Goal: Task Accomplishment & Management: Use online tool/utility

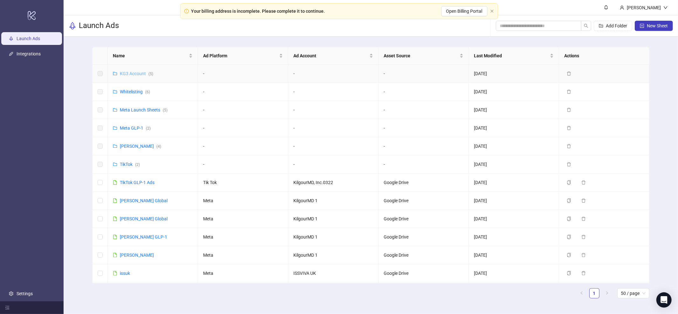
click at [134, 72] on link "KG3 Account ( 5 )" at bounding box center [136, 73] width 33 height 5
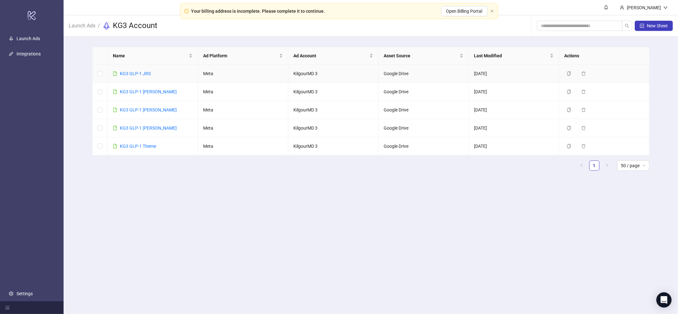
click at [142, 70] on div "KG3 GLP-1 JRS" at bounding box center [135, 73] width 31 height 7
click at [141, 73] on link "KG3 GLP-1 JRS" at bounding box center [135, 73] width 31 height 5
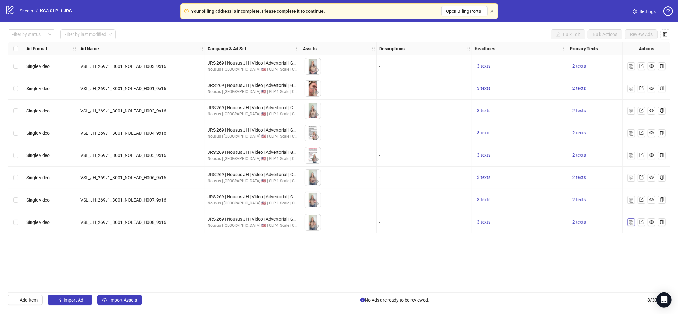
click at [632, 223] on img "button" at bounding box center [631, 222] width 4 height 4
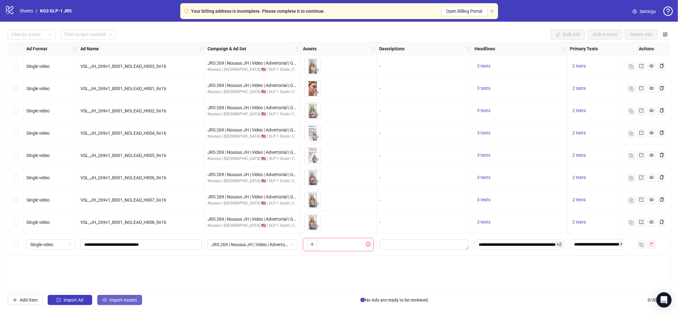
click at [129, 302] on span "Import Assets" at bounding box center [123, 299] width 28 height 5
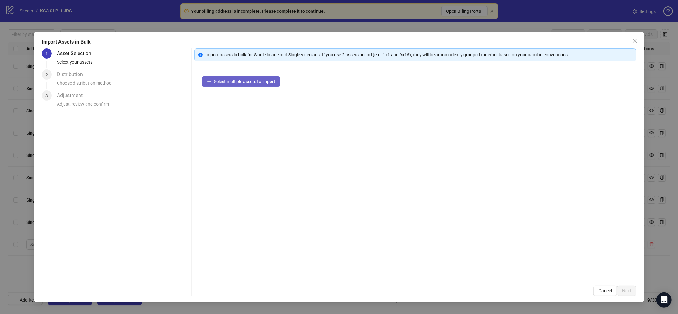
click at [253, 84] on span "Select multiple assets to import" at bounding box center [244, 81] width 61 height 5
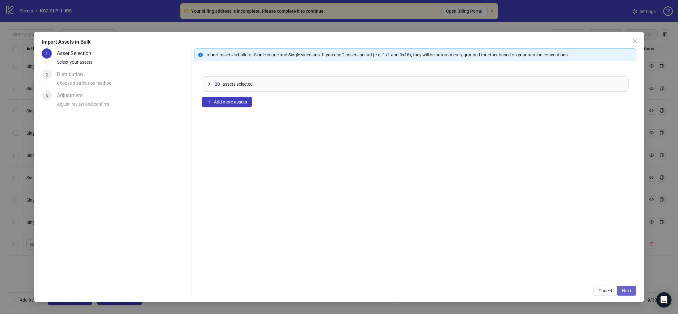
click at [629, 290] on span "Next" at bounding box center [626, 290] width 9 height 5
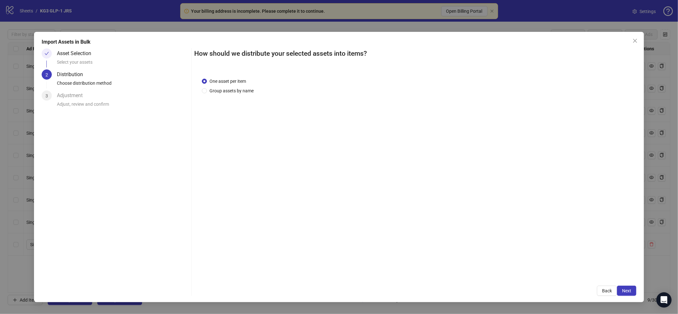
click at [629, 291] on span "Next" at bounding box center [626, 290] width 9 height 5
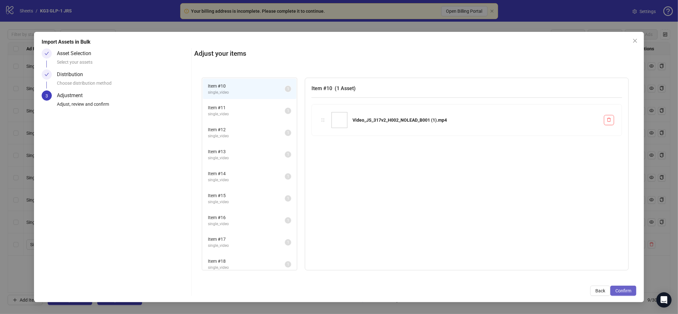
click at [628, 288] on span "Confirm" at bounding box center [624, 290] width 16 height 5
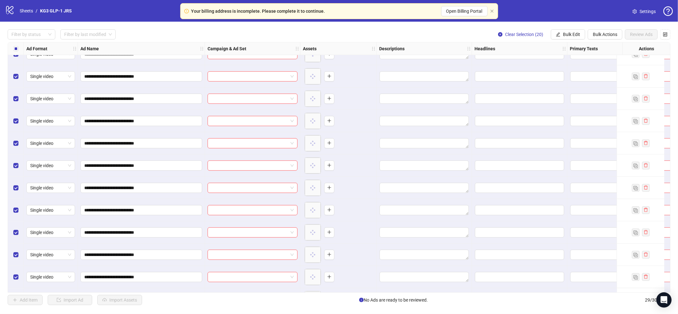
scroll to position [274, 0]
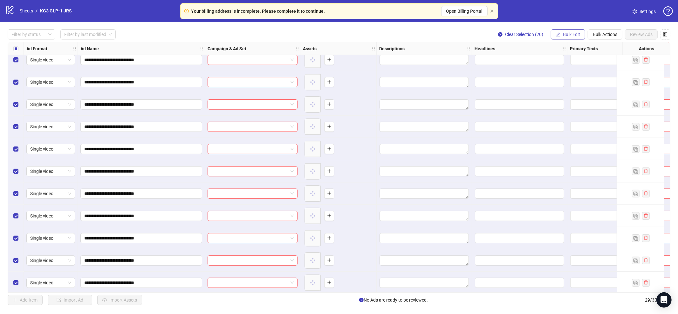
click at [561, 35] on button "Bulk Edit" at bounding box center [568, 34] width 34 height 10
click at [565, 66] on span "Campaign & Ad Set" at bounding box center [575, 67] width 38 height 7
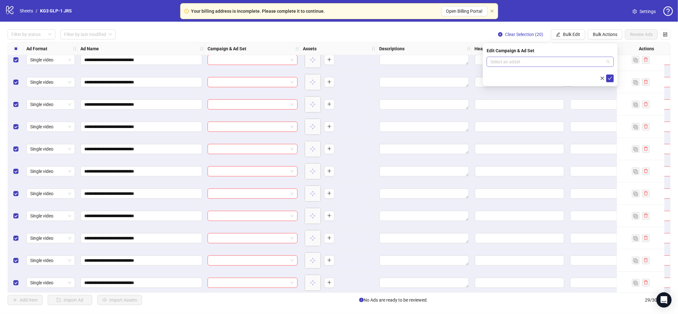
click at [557, 58] on input "search" at bounding box center [548, 62] width 114 height 10
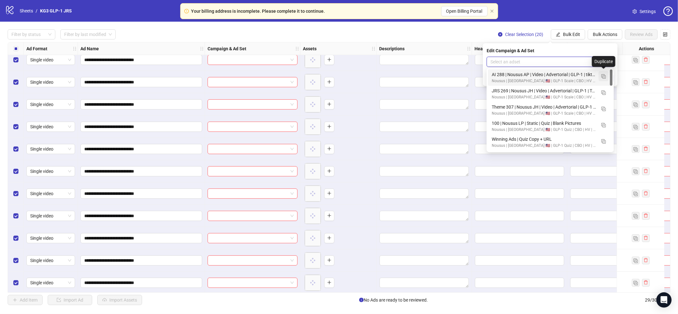
click at [605, 77] on img "button" at bounding box center [604, 76] width 4 height 4
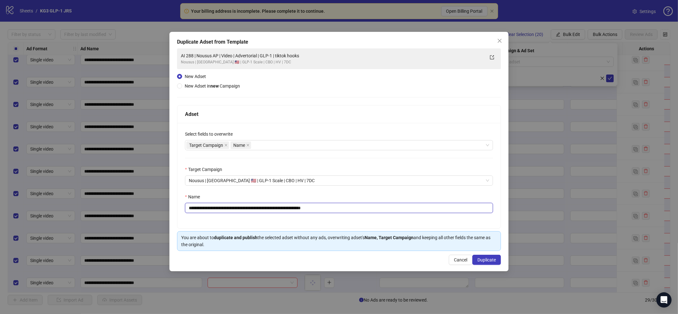
click at [385, 209] on input "**********" at bounding box center [339, 208] width 308 height 10
paste input "text"
type input "**********"
click at [487, 258] on span "Duplicate" at bounding box center [487, 259] width 18 height 5
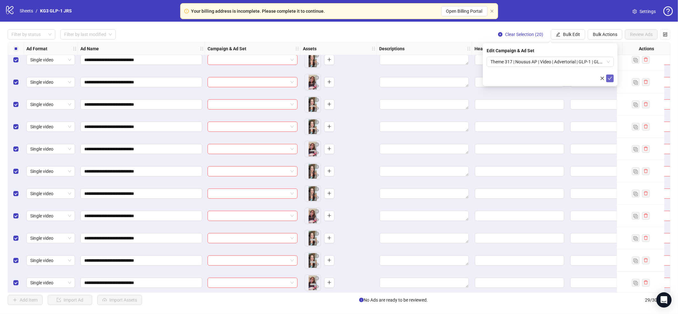
click at [610, 79] on icon "check" at bounding box center [610, 78] width 4 height 4
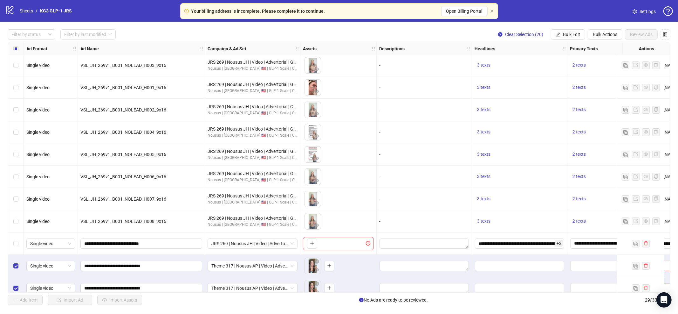
scroll to position [0, 0]
click at [27, 9] on link "Sheets" at bounding box center [26, 10] width 16 height 7
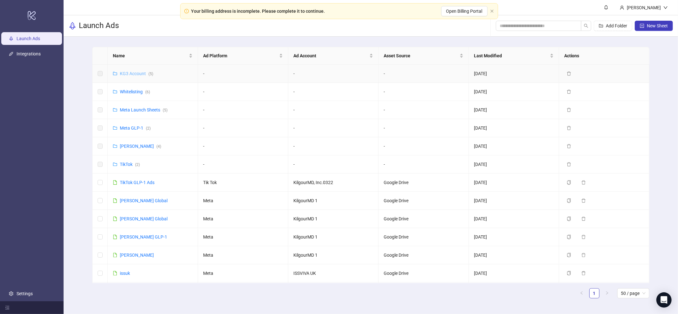
click at [136, 73] on link "KG3 Account ( 5 )" at bounding box center [136, 73] width 33 height 5
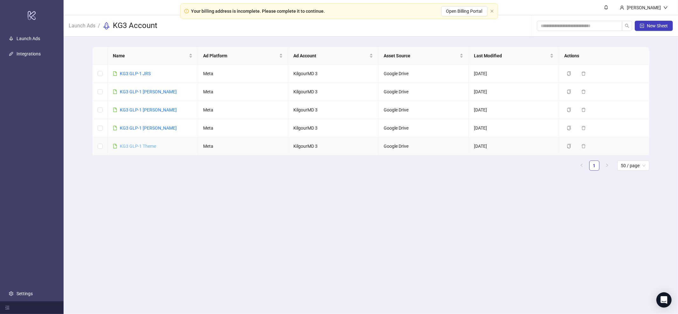
click at [145, 145] on link "KG3 GLP-1 Theme" at bounding box center [138, 145] width 36 height 5
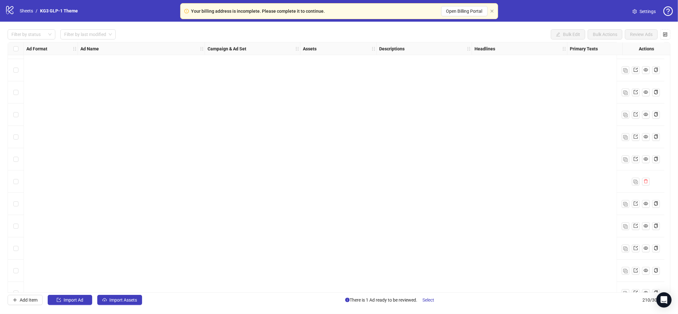
scroll to position [4441, 0]
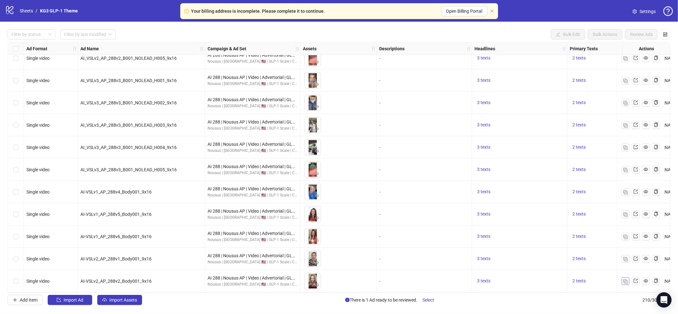
click at [627, 280] on img "button" at bounding box center [626, 281] width 4 height 4
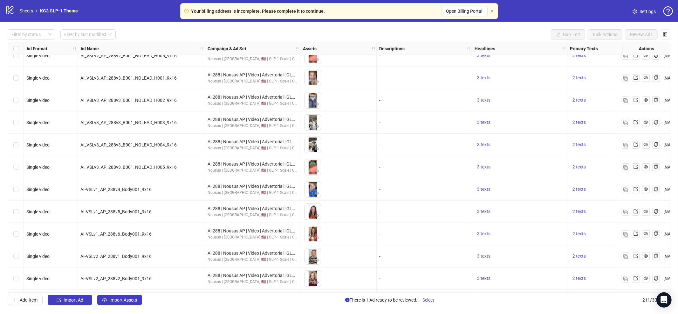
scroll to position [4463, 0]
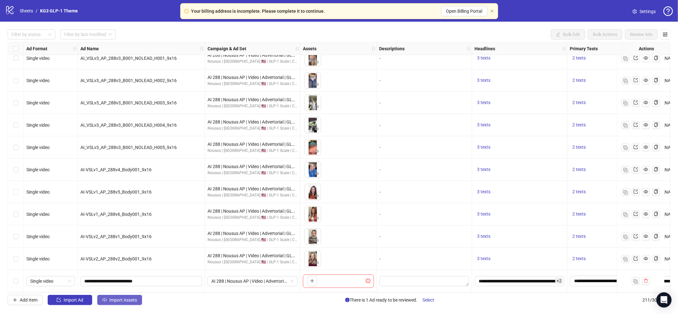
click at [115, 300] on span "Import Assets" at bounding box center [123, 299] width 28 height 5
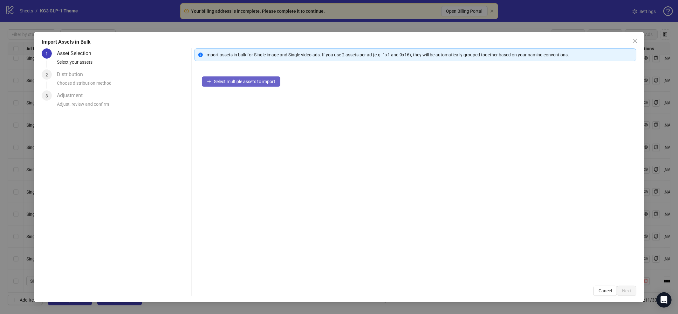
click at [252, 80] on span "Select multiple assets to import" at bounding box center [244, 81] width 61 height 5
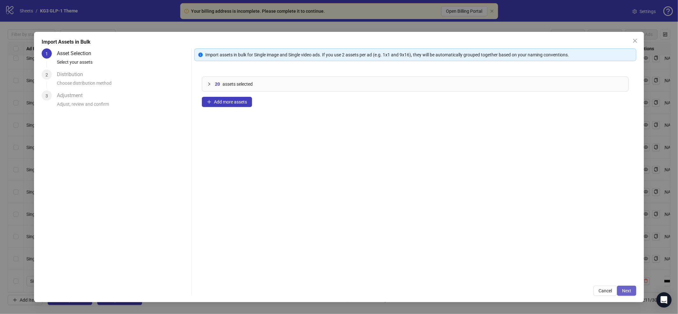
click at [623, 292] on span "Next" at bounding box center [626, 290] width 9 height 5
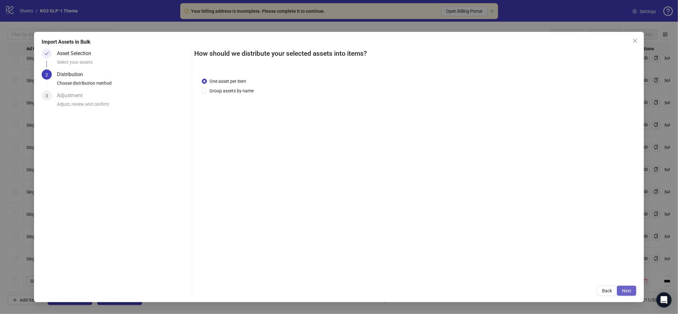
click at [628, 290] on span "Next" at bounding box center [626, 290] width 9 height 5
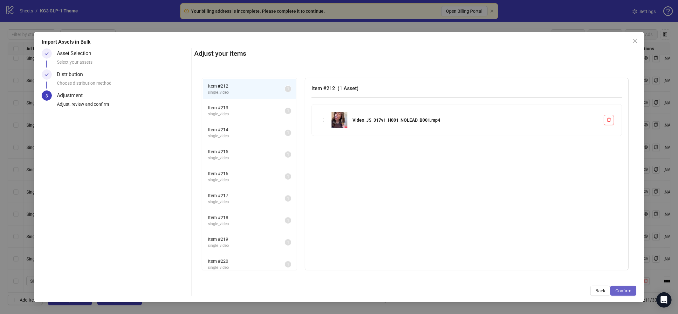
click at [628, 291] on span "Confirm" at bounding box center [624, 290] width 16 height 5
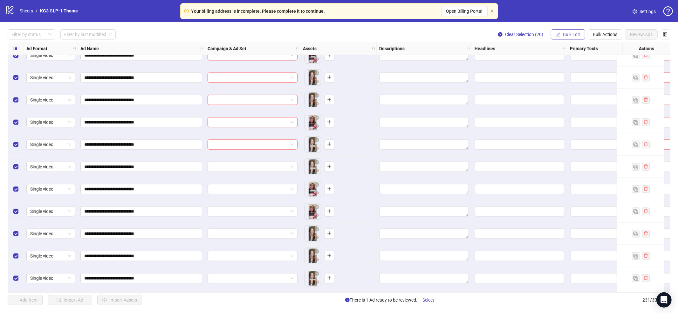
scroll to position [4909, 0]
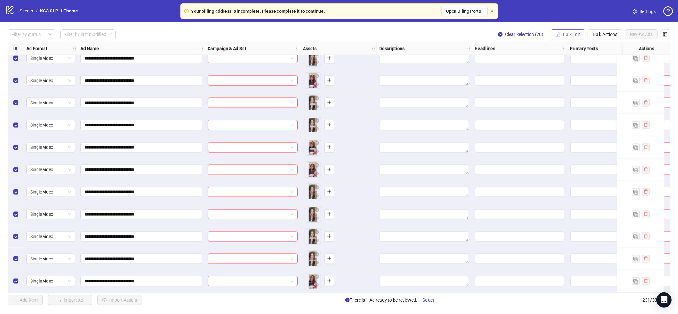
click at [567, 34] on span "Bulk Edit" at bounding box center [571, 34] width 17 height 5
click at [573, 66] on span "Campaign & Ad Set" at bounding box center [575, 67] width 38 height 7
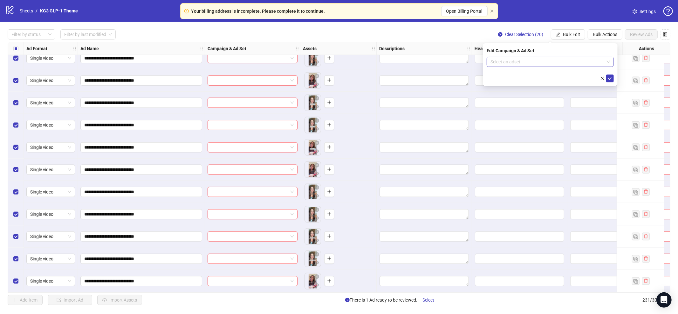
click at [551, 59] on input "search" at bounding box center [548, 62] width 114 height 10
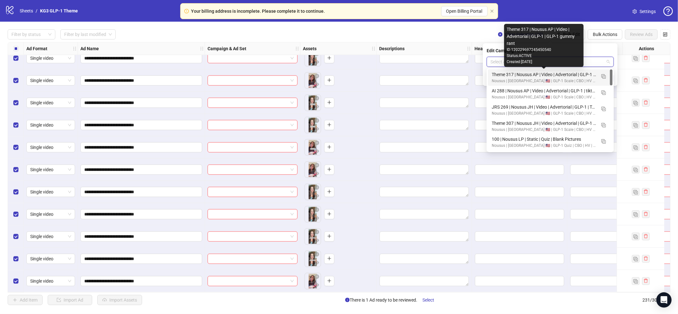
click at [540, 76] on div "Theme 317 | Nousus AP | Video | Advertorial | GLP-1 | GLP-1 gummy rant" at bounding box center [544, 74] width 104 height 7
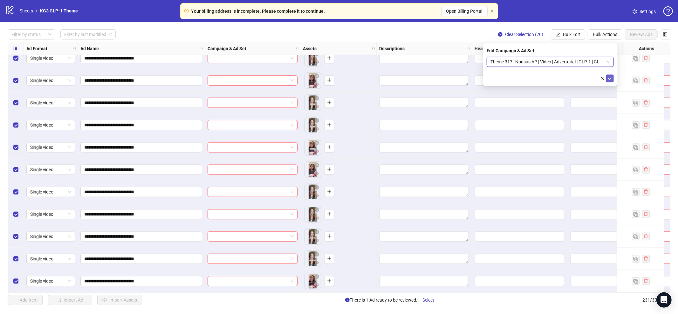
click at [610, 78] on icon "check" at bounding box center [610, 78] width 4 height 3
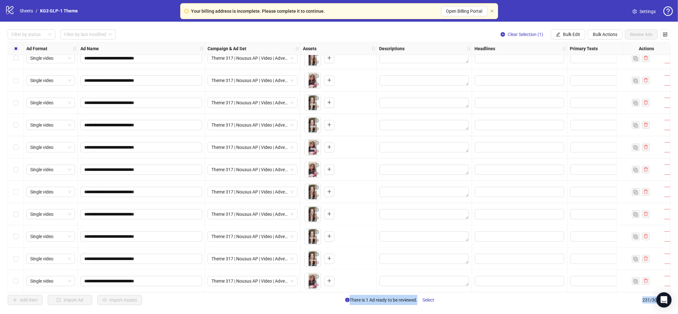
click at [18, 280] on div "Select row 231" at bounding box center [16, 281] width 16 height 22
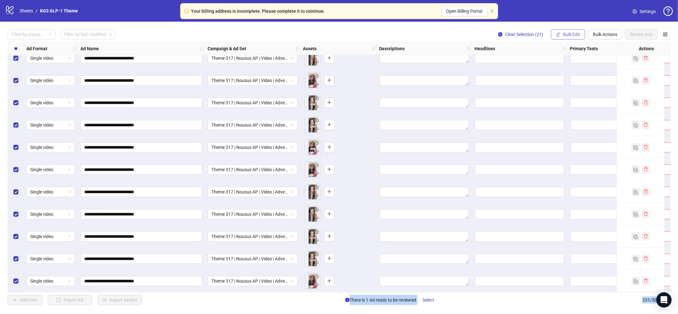
click at [567, 37] on span "Bulk Edit" at bounding box center [571, 34] width 17 height 5
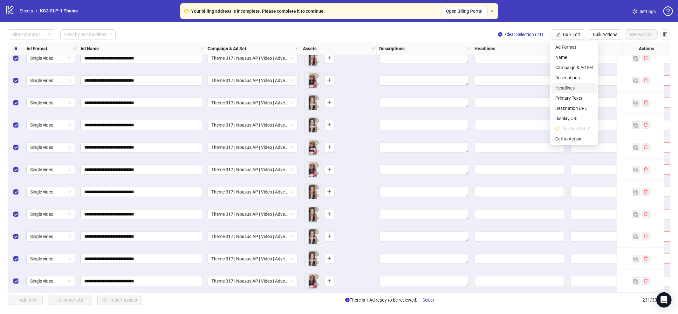
click at [567, 88] on span "Headlines" at bounding box center [575, 87] width 38 height 7
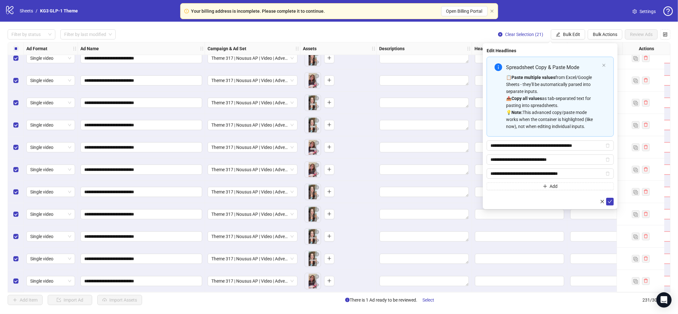
click at [614, 204] on button "submit" at bounding box center [611, 202] width 8 height 8
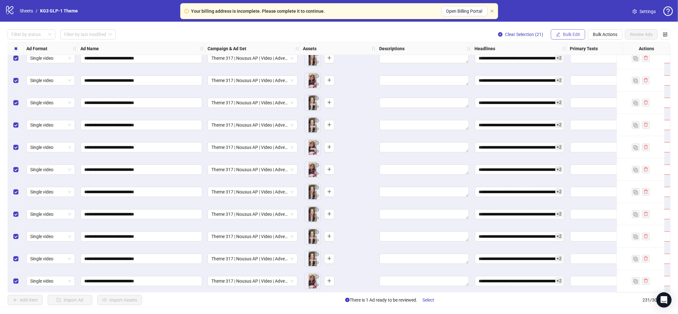
click at [571, 32] on span "Bulk Edit" at bounding box center [571, 34] width 17 height 5
click at [567, 100] on span "Primary Texts" at bounding box center [575, 97] width 38 height 7
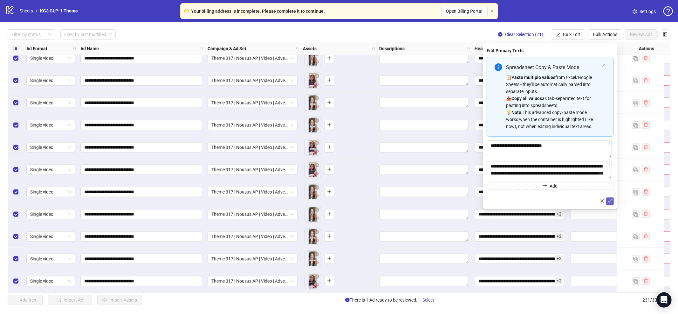
click at [610, 199] on icon "check" at bounding box center [610, 200] width 4 height 4
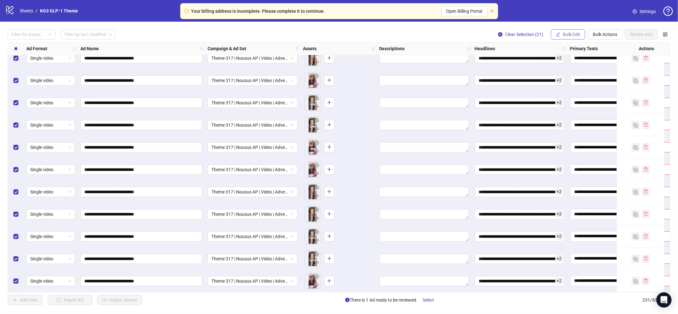
click at [568, 31] on button "Bulk Edit" at bounding box center [568, 34] width 34 height 10
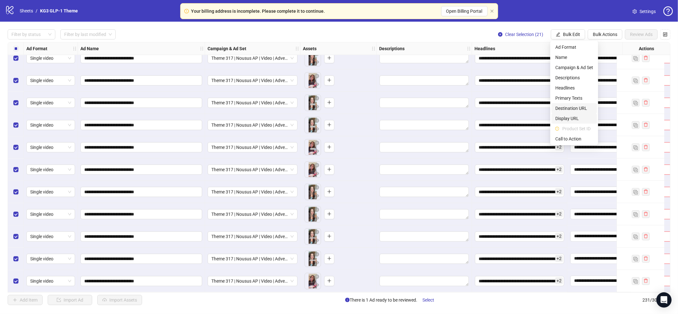
click at [574, 109] on span "Destination URL" at bounding box center [575, 108] width 38 height 7
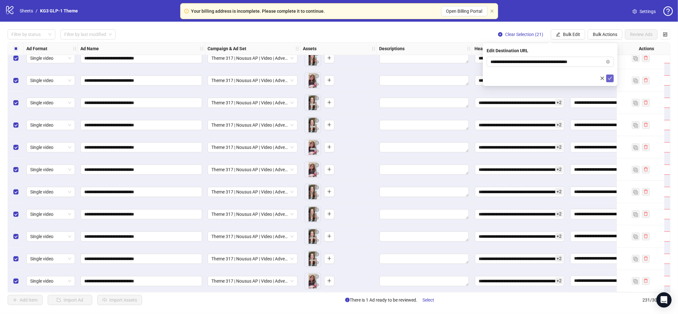
click at [611, 80] on icon "check" at bounding box center [610, 78] width 4 height 4
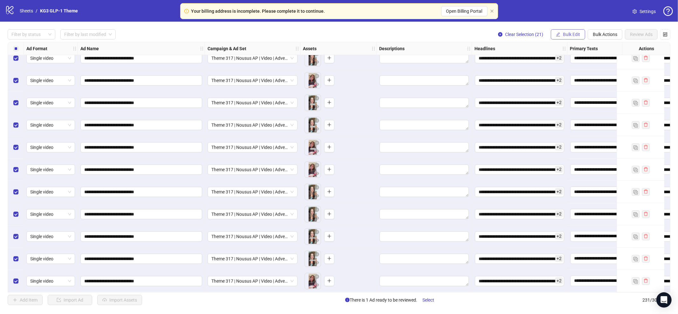
click at [565, 32] on span "Bulk Edit" at bounding box center [571, 34] width 17 height 5
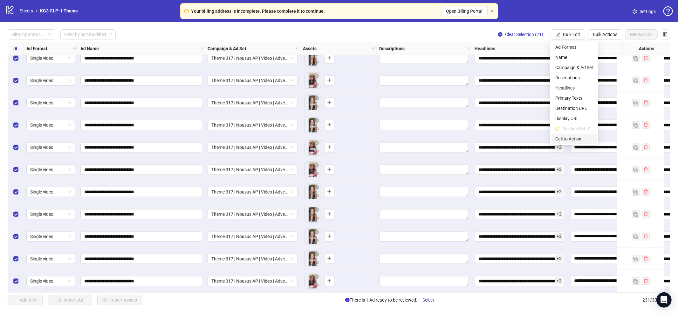
click at [565, 139] on span "Call to Action" at bounding box center [575, 138] width 38 height 7
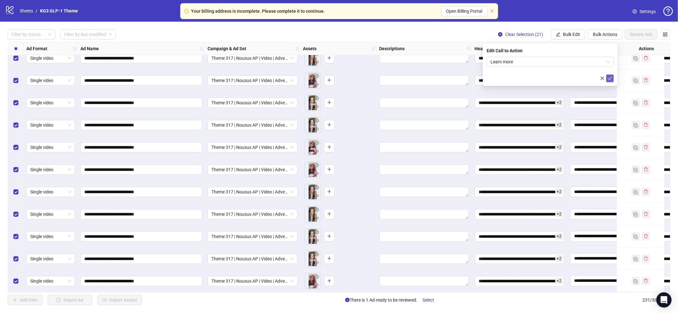
click at [607, 77] on button "submit" at bounding box center [611, 78] width 8 height 8
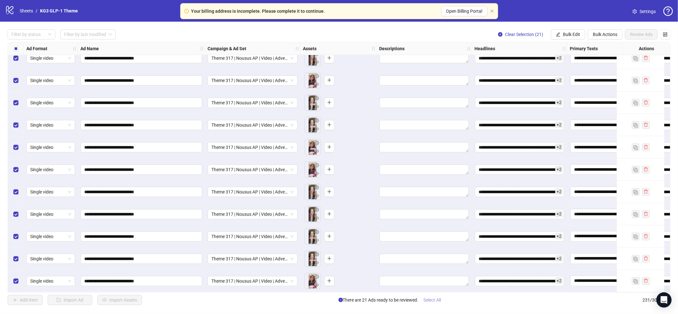
click at [434, 299] on span "Select All" at bounding box center [432, 299] width 17 height 5
click at [640, 36] on span "Review Ads" at bounding box center [641, 34] width 23 height 5
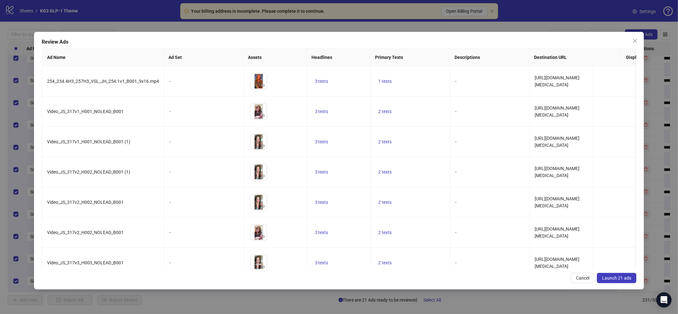
click at [608, 278] on span "Launch 21 ads" at bounding box center [616, 277] width 29 height 5
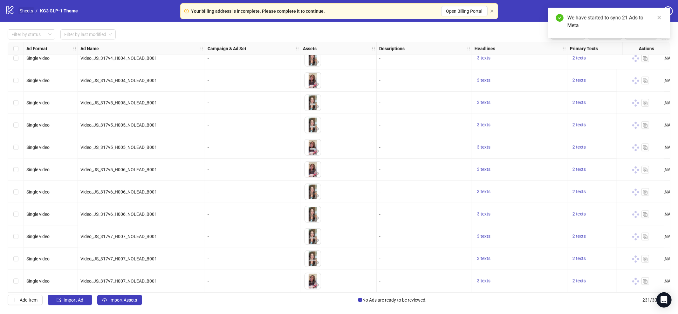
click at [29, 9] on link "Sheets" at bounding box center [26, 10] width 16 height 7
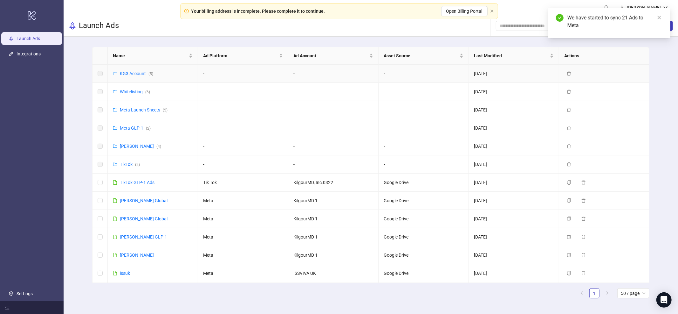
click at [130, 70] on div "KG3 Account ( 5 )" at bounding box center [136, 73] width 33 height 7
click at [129, 76] on link "KG3 Account ( 5 )" at bounding box center [136, 73] width 33 height 5
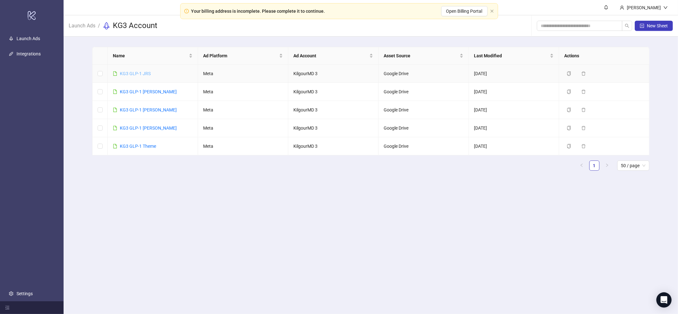
click at [136, 76] on link "KG3 GLP-1 JRS" at bounding box center [135, 73] width 31 height 5
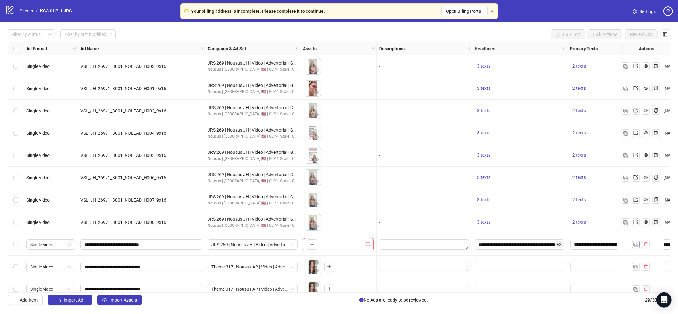
click at [637, 246] on img "button" at bounding box center [636, 244] width 4 height 4
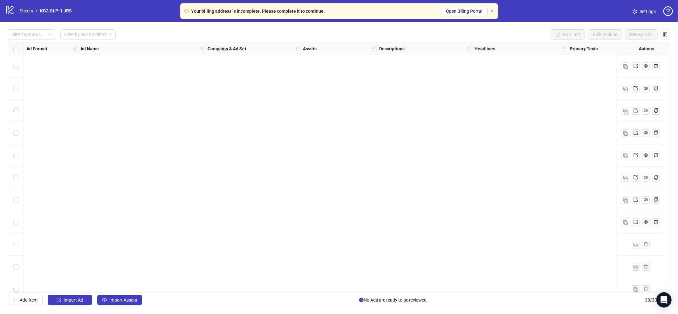
scroll to position [434, 0]
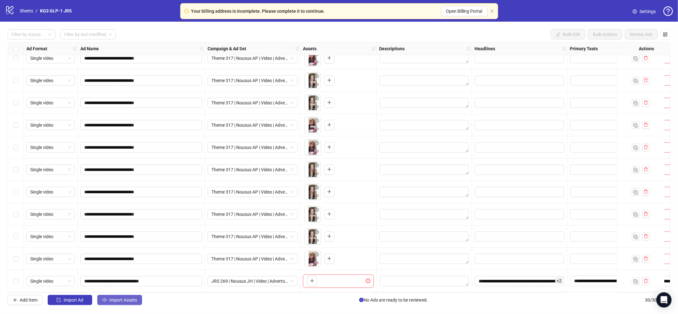
click at [116, 297] on button "Import Assets" at bounding box center [119, 300] width 45 height 10
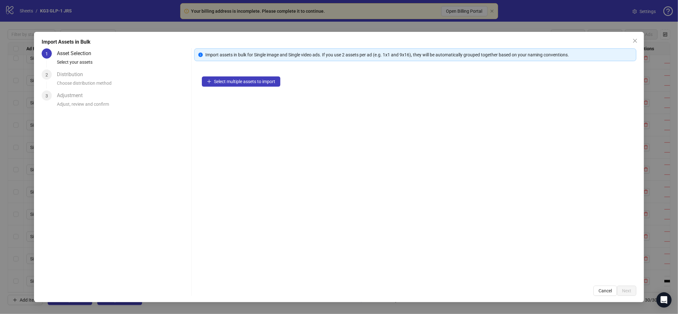
drag, startPoint x: 235, startPoint y: 59, endPoint x: 236, endPoint y: 64, distance: 4.9
click at [235, 59] on div "Import assets in bulk for Single image and Single video ads. If you use 2 asset…" at bounding box center [415, 54] width 442 height 13
click at [235, 76] on button "Select multiple assets to import" at bounding box center [241, 81] width 79 height 10
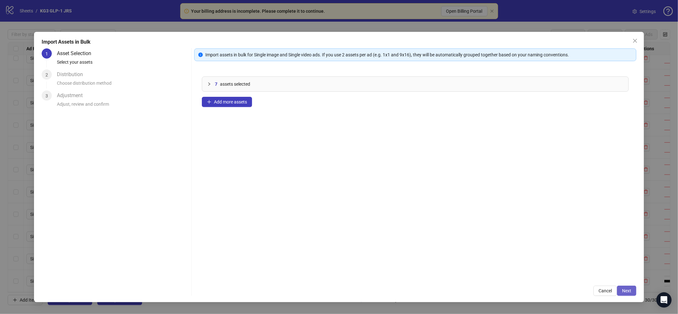
click at [626, 289] on span "Next" at bounding box center [626, 290] width 9 height 5
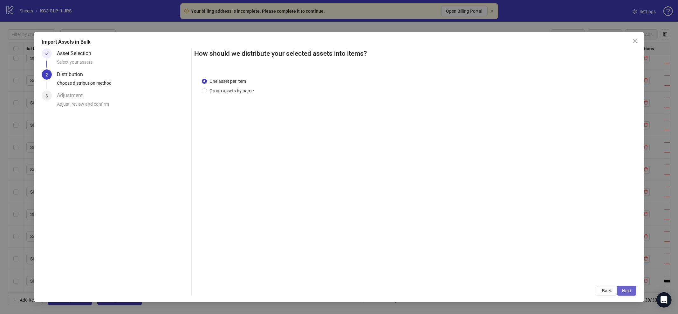
click at [623, 293] on span "Next" at bounding box center [626, 290] width 9 height 5
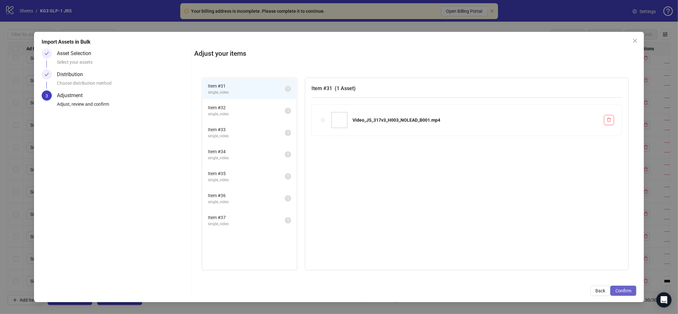
click at [626, 294] on button "Confirm" at bounding box center [624, 290] width 26 height 10
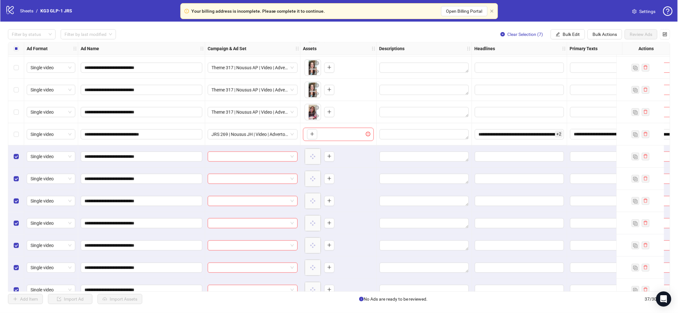
scroll to position [589, 0]
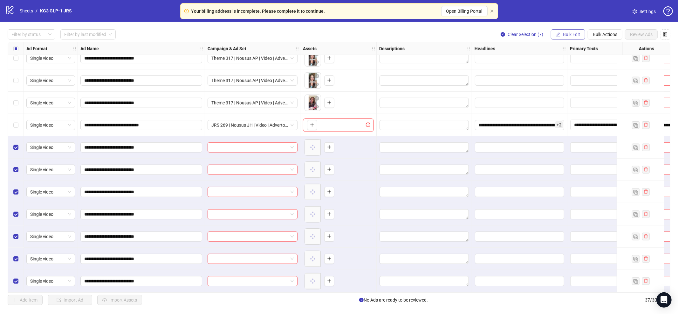
click at [567, 36] on span "Bulk Edit" at bounding box center [571, 34] width 17 height 5
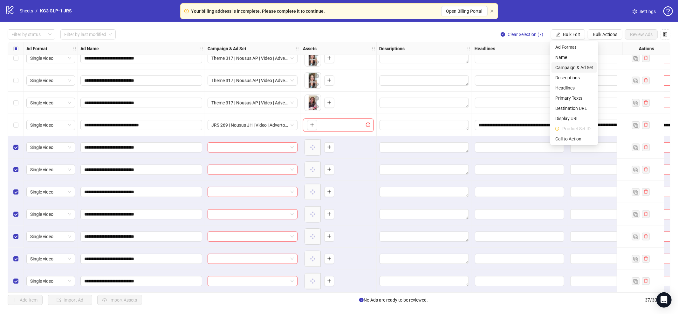
click at [571, 67] on span "Campaign & Ad Set" at bounding box center [575, 67] width 38 height 7
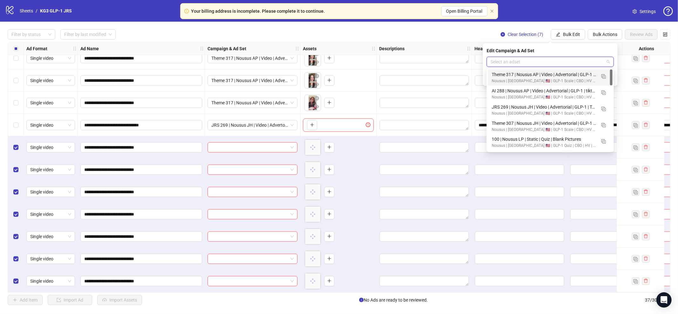
click at [497, 62] on input "search" at bounding box center [548, 62] width 114 height 10
click at [605, 75] on img "button" at bounding box center [604, 76] width 4 height 4
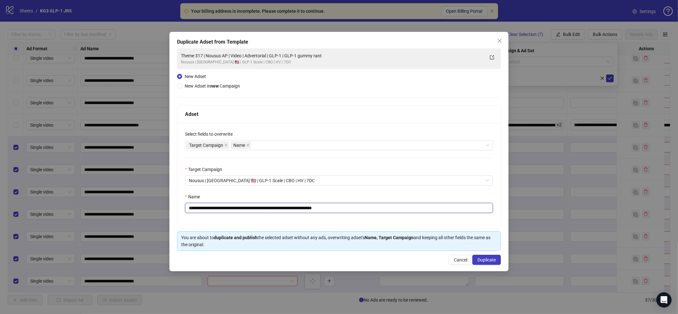
click at [344, 212] on input "**********" at bounding box center [339, 208] width 308 height 10
paste input "text"
type input "**********"
click at [489, 261] on span "Duplicate" at bounding box center [487, 259] width 18 height 5
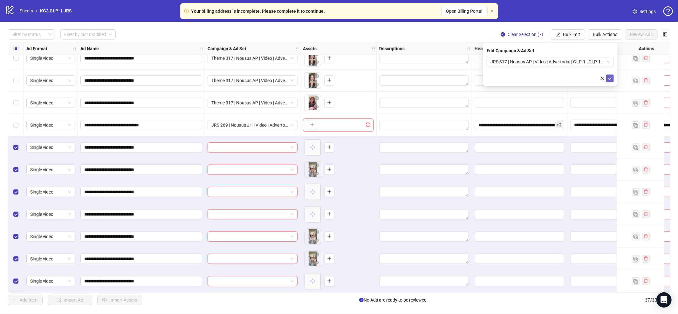
click at [613, 80] on button "submit" at bounding box center [611, 78] width 8 height 8
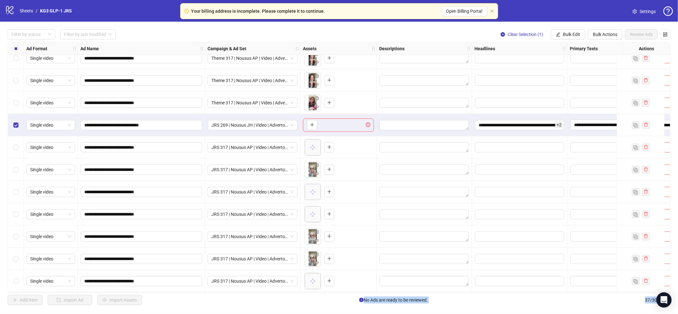
drag, startPoint x: 13, startPoint y: 283, endPoint x: 17, endPoint y: 281, distance: 4.3
click at [14, 283] on div "Select row 37" at bounding box center [16, 281] width 16 height 22
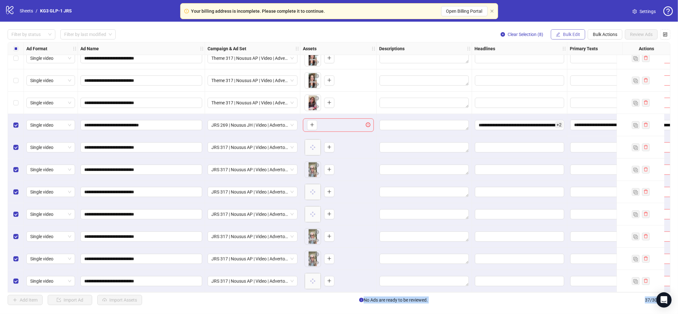
click at [577, 33] on span "Bulk Edit" at bounding box center [571, 34] width 17 height 5
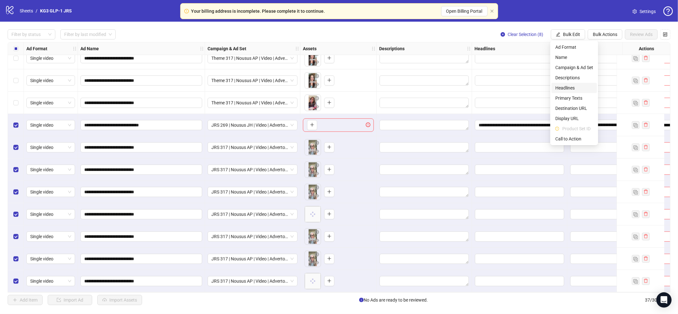
click at [566, 85] on span "Headlines" at bounding box center [575, 87] width 38 height 7
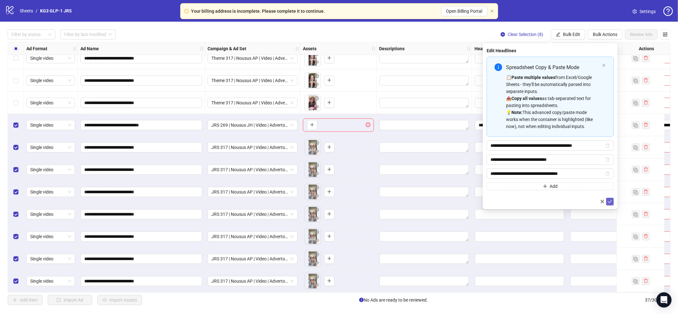
click at [608, 202] on icon "check" at bounding box center [610, 201] width 4 height 4
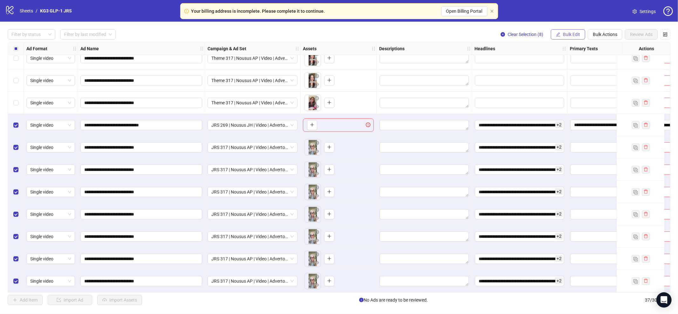
click at [571, 33] on span "Bulk Edit" at bounding box center [571, 34] width 17 height 5
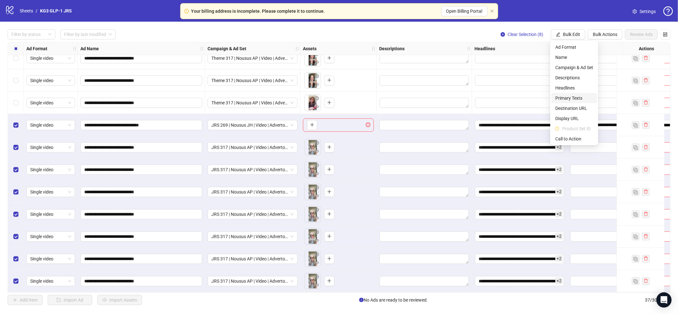
click at [567, 100] on span "Primary Texts" at bounding box center [575, 97] width 38 height 7
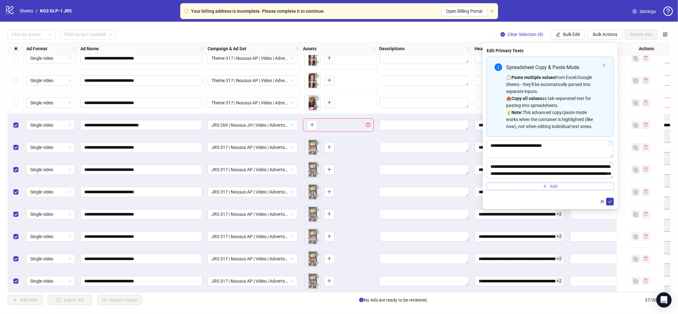
click at [535, 188] on button "Add" at bounding box center [550, 186] width 127 height 8
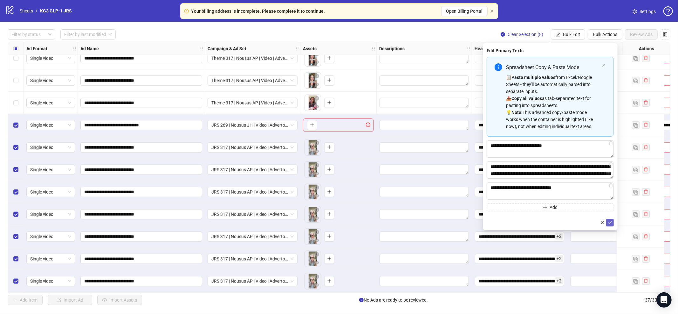
type textarea "**********"
click at [612, 221] on icon "check" at bounding box center [610, 222] width 4 height 4
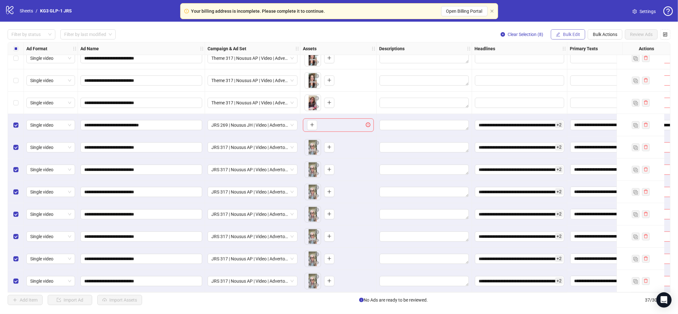
click at [571, 35] on span "Bulk Edit" at bounding box center [571, 34] width 17 height 5
click at [573, 108] on span "Destination URL" at bounding box center [575, 108] width 38 height 7
click at [613, 78] on button "submit" at bounding box center [611, 78] width 8 height 8
click at [573, 33] on span "Bulk Edit" at bounding box center [571, 34] width 17 height 5
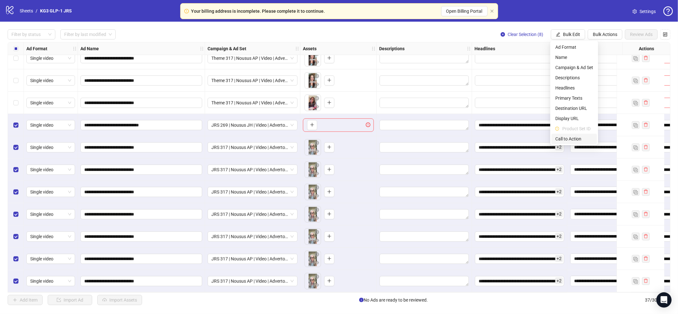
drag, startPoint x: 572, startPoint y: 140, endPoint x: 575, endPoint y: 137, distance: 4.3
click at [572, 140] on span "Call to Action" at bounding box center [575, 138] width 38 height 7
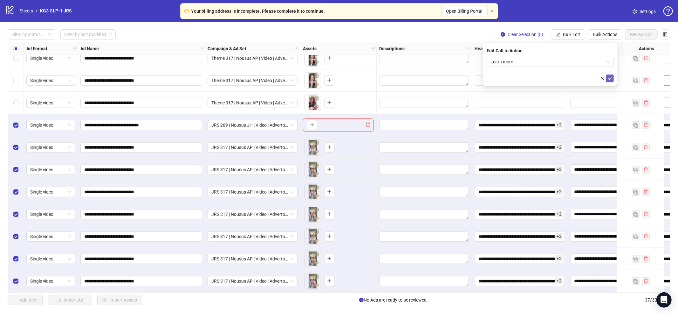
click at [611, 78] on icon "check" at bounding box center [610, 78] width 4 height 4
click at [434, 302] on span "Select All" at bounding box center [432, 299] width 17 height 5
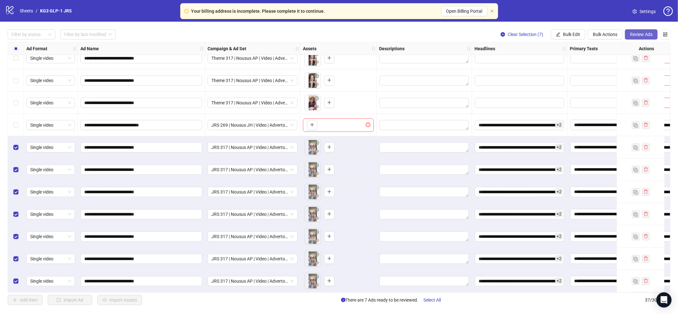
click at [648, 35] on span "Review Ads" at bounding box center [641, 34] width 23 height 5
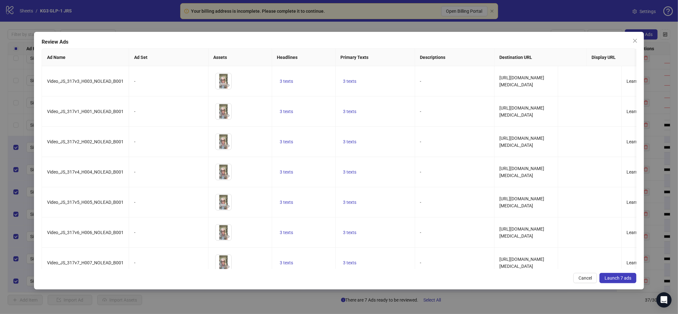
click at [613, 278] on span "Launch 7 ads" at bounding box center [618, 277] width 27 height 5
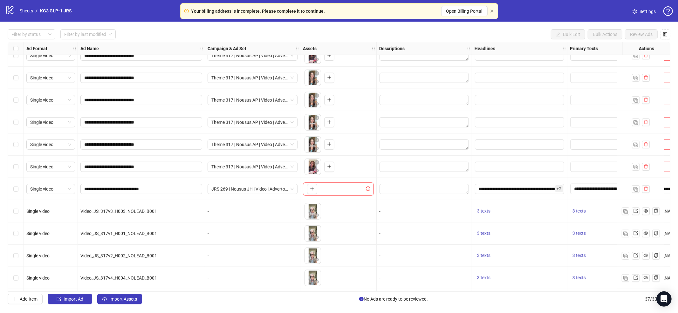
scroll to position [590, 0]
